Goal: Task Accomplishment & Management: Manage account settings

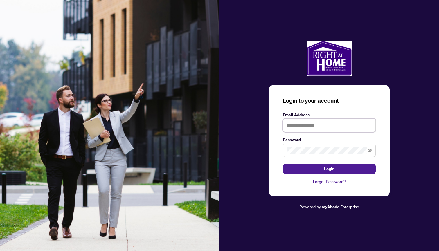
type input "**********"
click at [330, 169] on button "Login" at bounding box center [329, 169] width 93 height 10
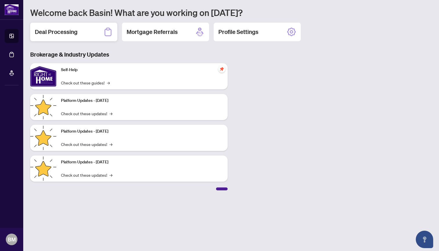
click at [64, 32] on h2 "Deal Processing" at bounding box center [56, 32] width 43 height 8
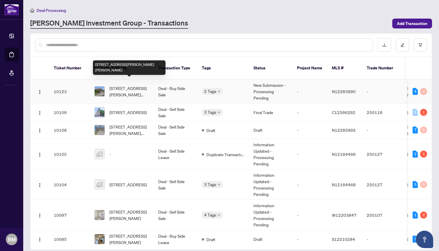
click at [124, 85] on span "[STREET_ADDRESS][PERSON_NAME][PERSON_NAME]" at bounding box center [130, 91] width 40 height 13
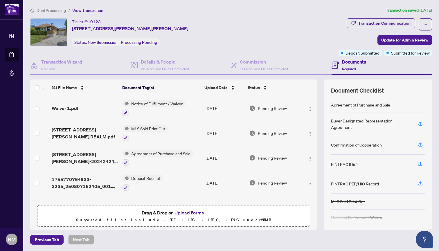
click at [184, 213] on button "Upload Forms" at bounding box center [189, 213] width 33 height 8
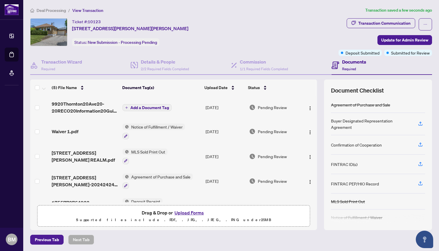
click at [153, 108] on span "Add a Document Tag" at bounding box center [150, 108] width 39 height 4
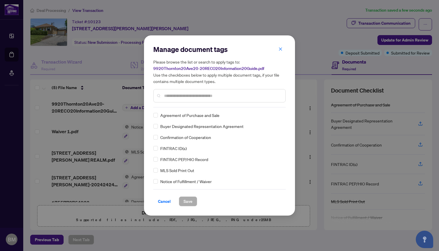
click at [166, 96] on input "text" at bounding box center [222, 96] width 117 height 6
type input "****"
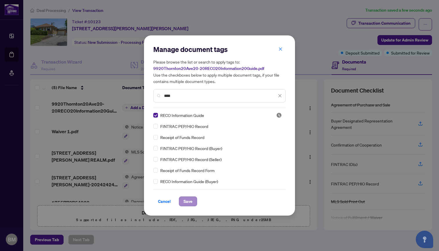
click at [191, 201] on span "Save" at bounding box center [188, 201] width 9 height 9
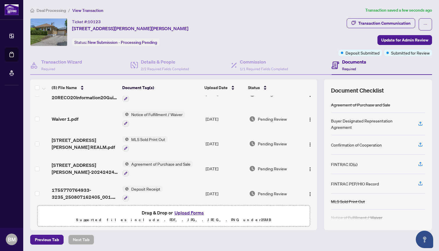
scroll to position [17, 0]
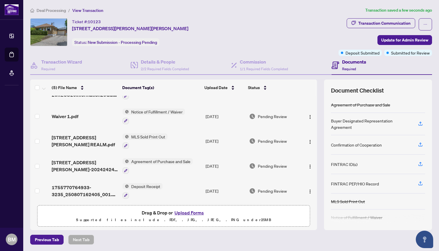
click at [150, 135] on span "MLS Sold Print Out" at bounding box center [148, 137] width 39 height 6
click at [181, 144] on td "MLS Sold Print Out" at bounding box center [161, 141] width 83 height 25
